Goal: Task Accomplishment & Management: Manage account settings

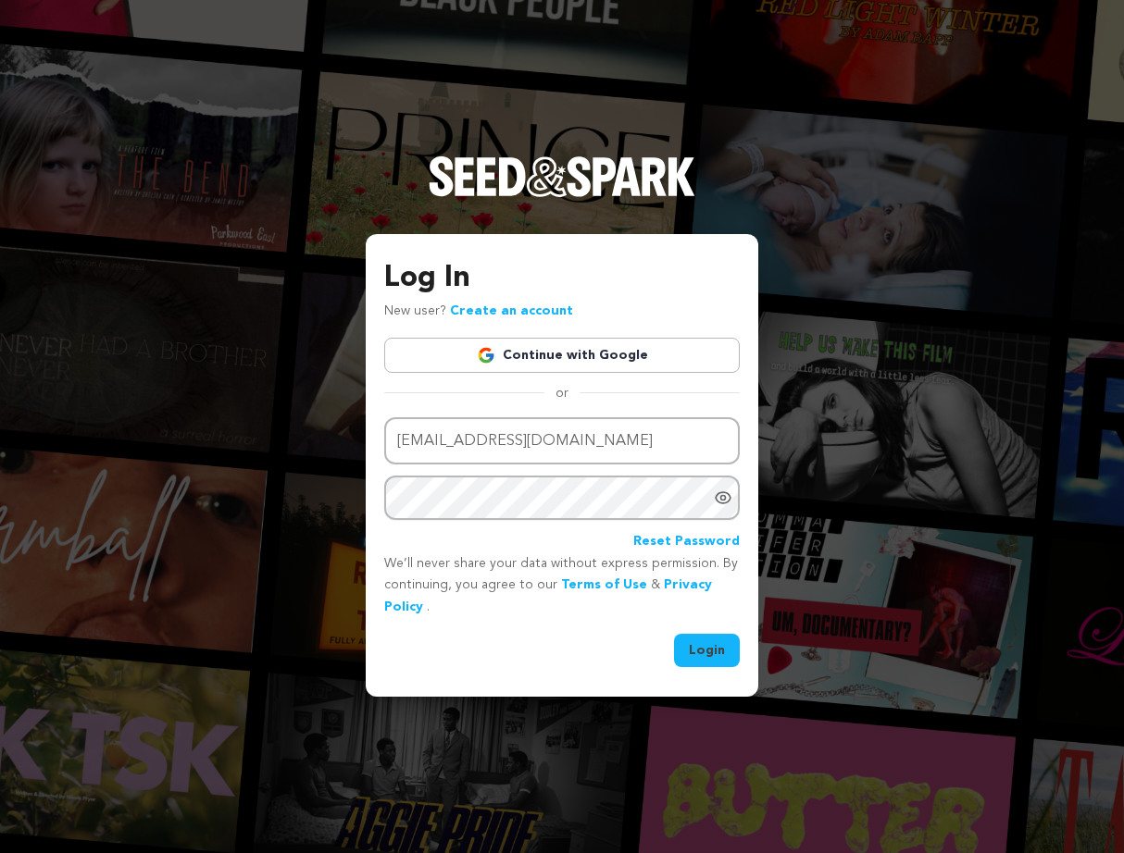
type input "alejandraquirozmedia@gmail.com"
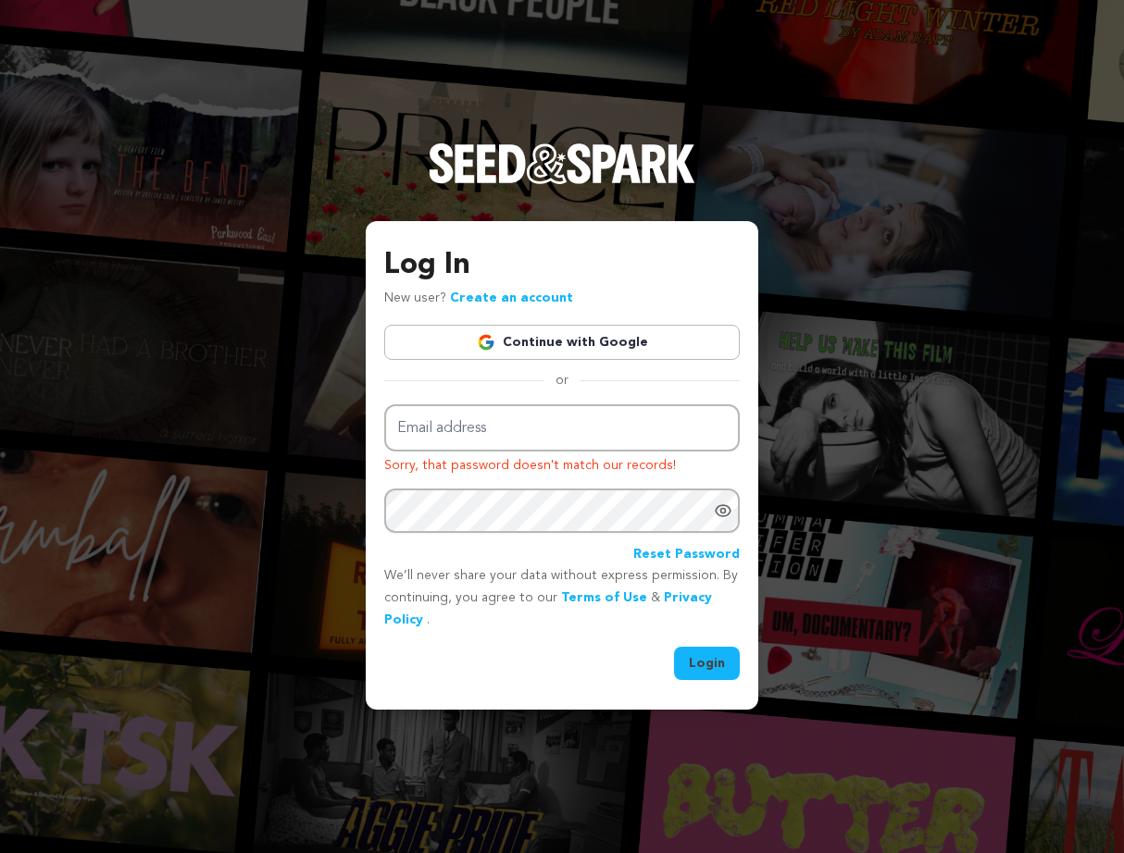
click at [552, 338] on link "Continue with Google" at bounding box center [561, 342] width 355 height 35
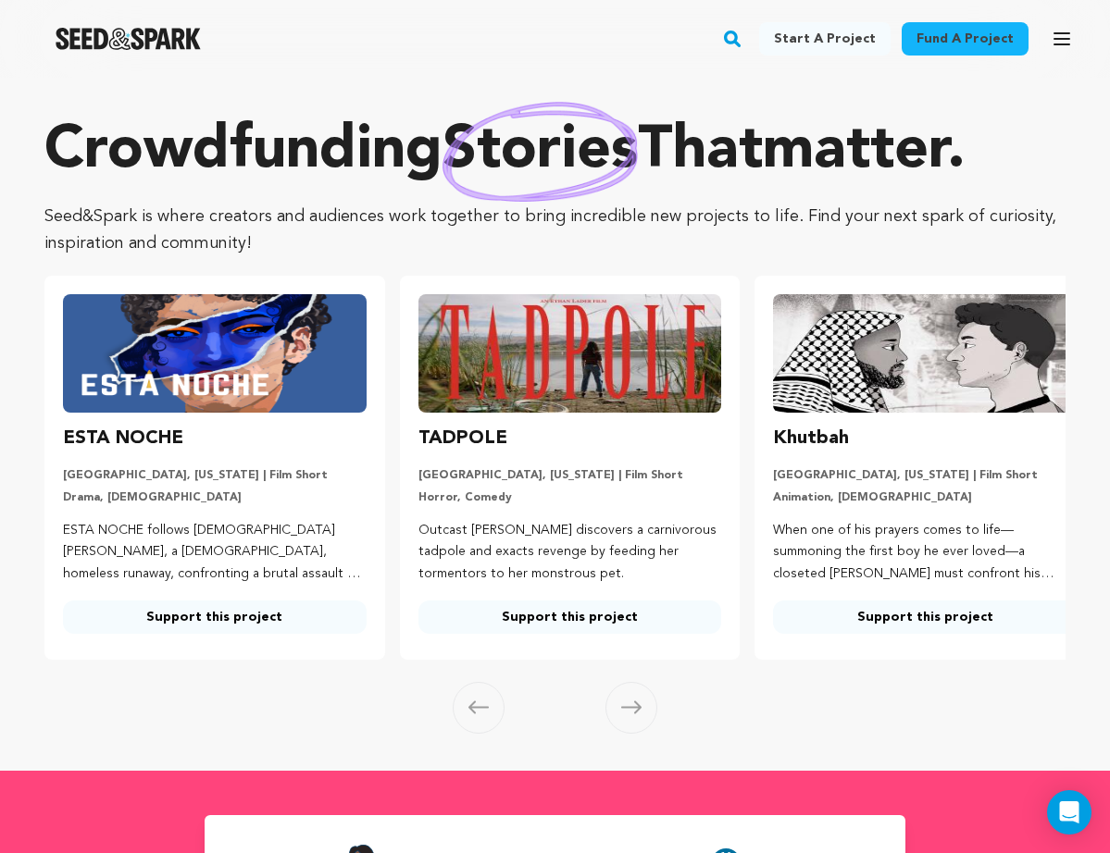
click at [1059, 46] on icon "button" at bounding box center [1062, 39] width 22 height 22
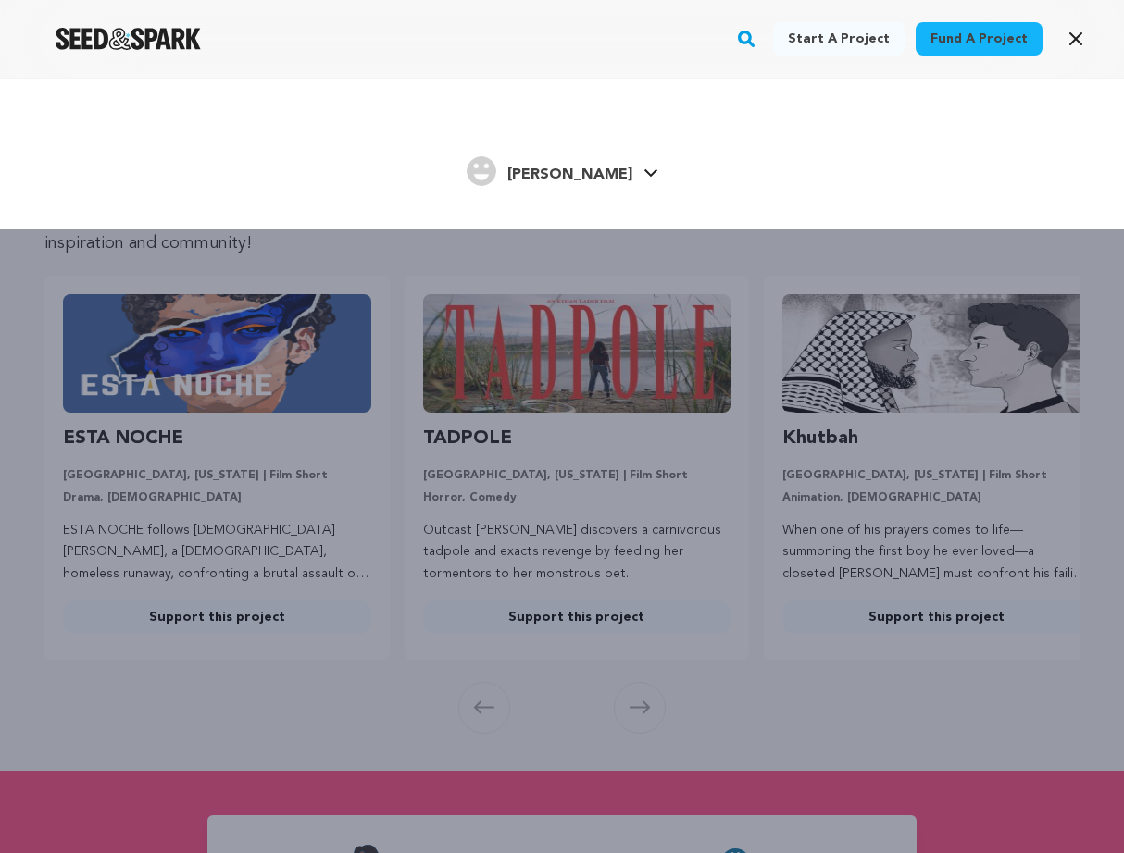
click at [636, 180] on link "Alejandra Q. Alejandra Q." at bounding box center [563, 169] width 192 height 33
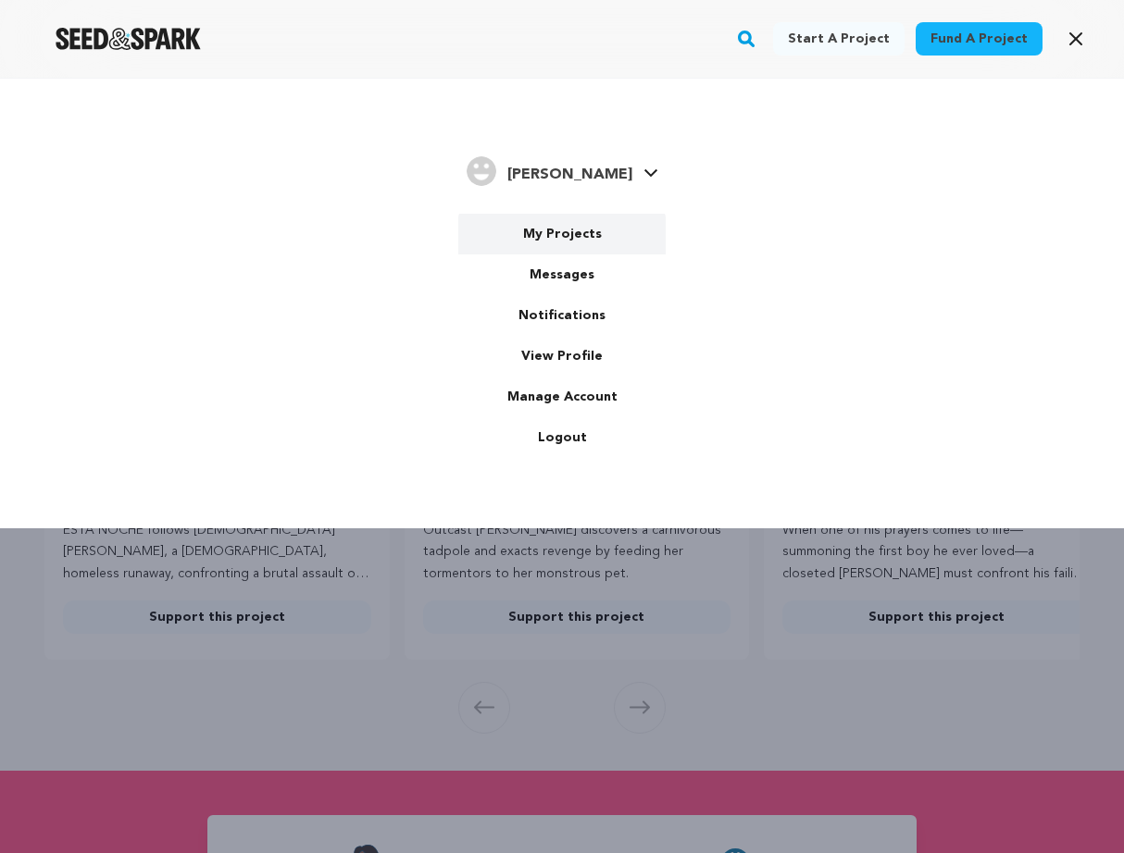
click at [567, 241] on link "My Projects" at bounding box center [561, 234] width 207 height 41
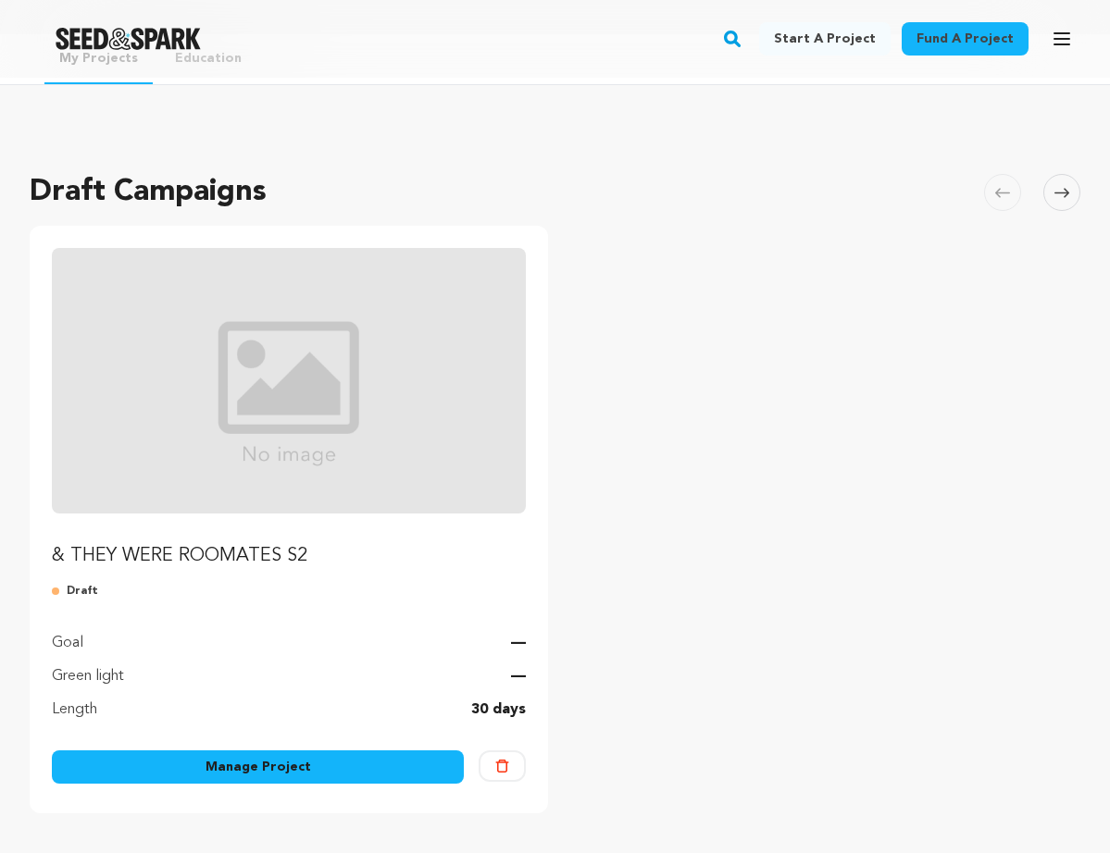
scroll to position [88, 0]
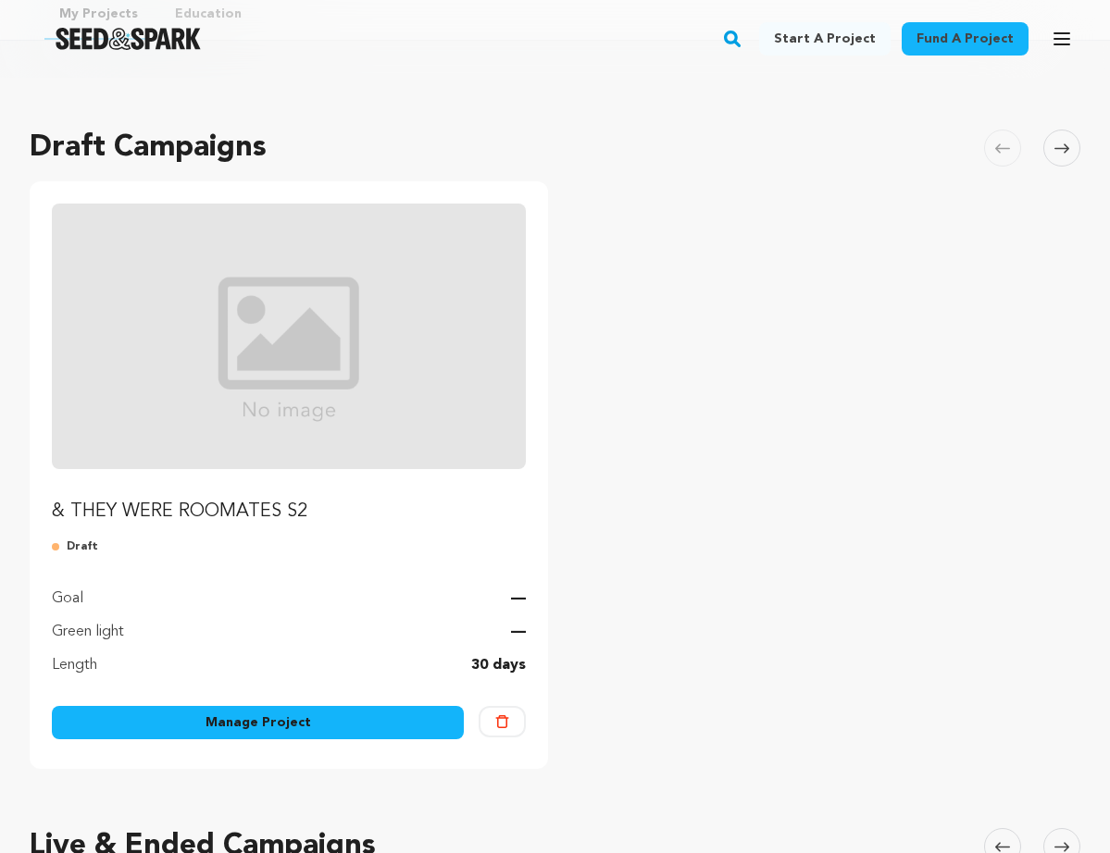
click at [143, 505] on p "& THEY WERE ROOMATES S2" at bounding box center [289, 512] width 474 height 26
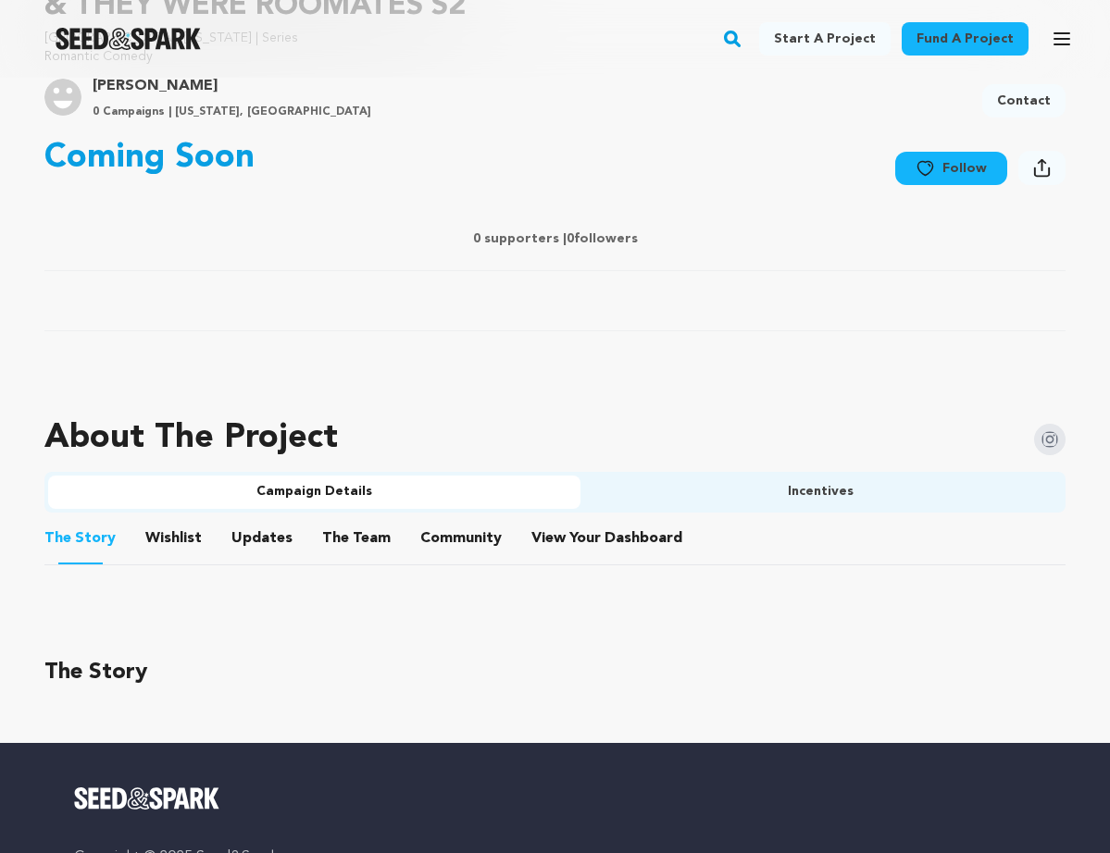
scroll to position [637, 0]
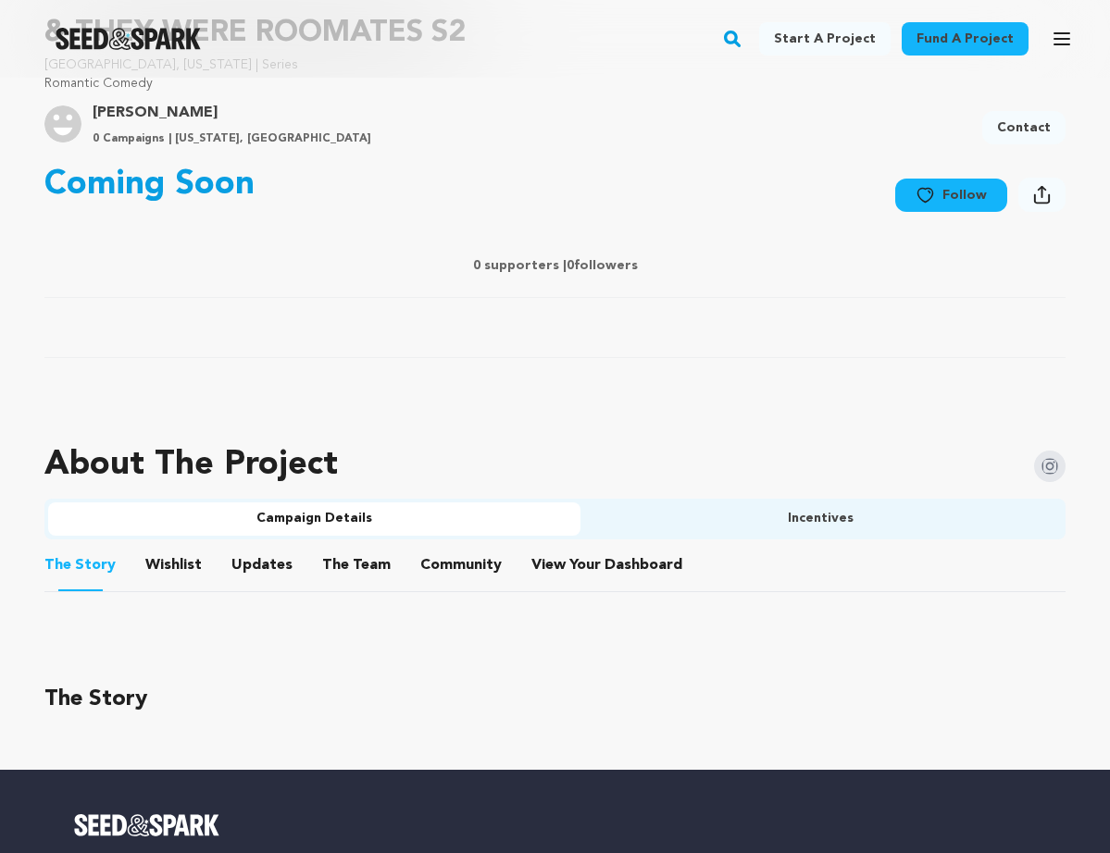
click at [797, 512] on button "Incentives" at bounding box center [821, 519] width 482 height 33
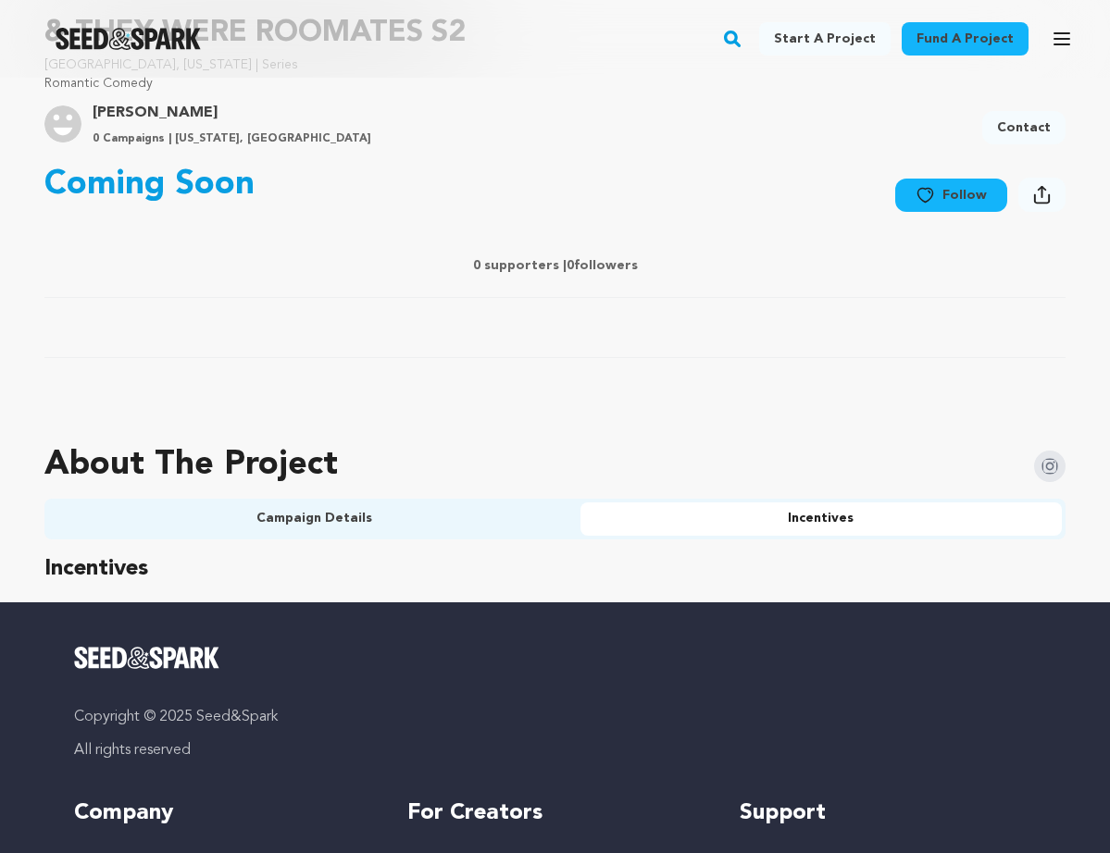
click at [417, 531] on button "Campaign Details" at bounding box center [314, 519] width 532 height 33
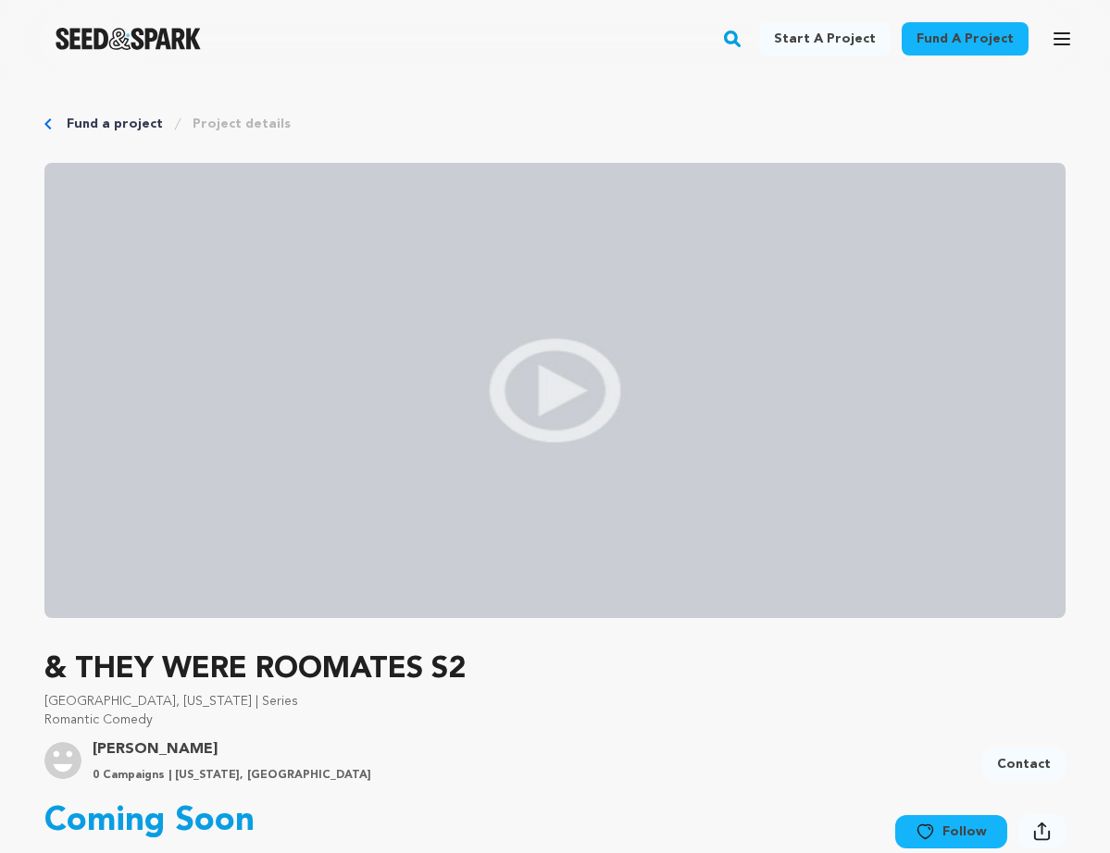
scroll to position [0, 0]
click at [56, 126] on div "Fund a project Project details" at bounding box center [554, 124] width 1021 height 19
